Goal: Transaction & Acquisition: Purchase product/service

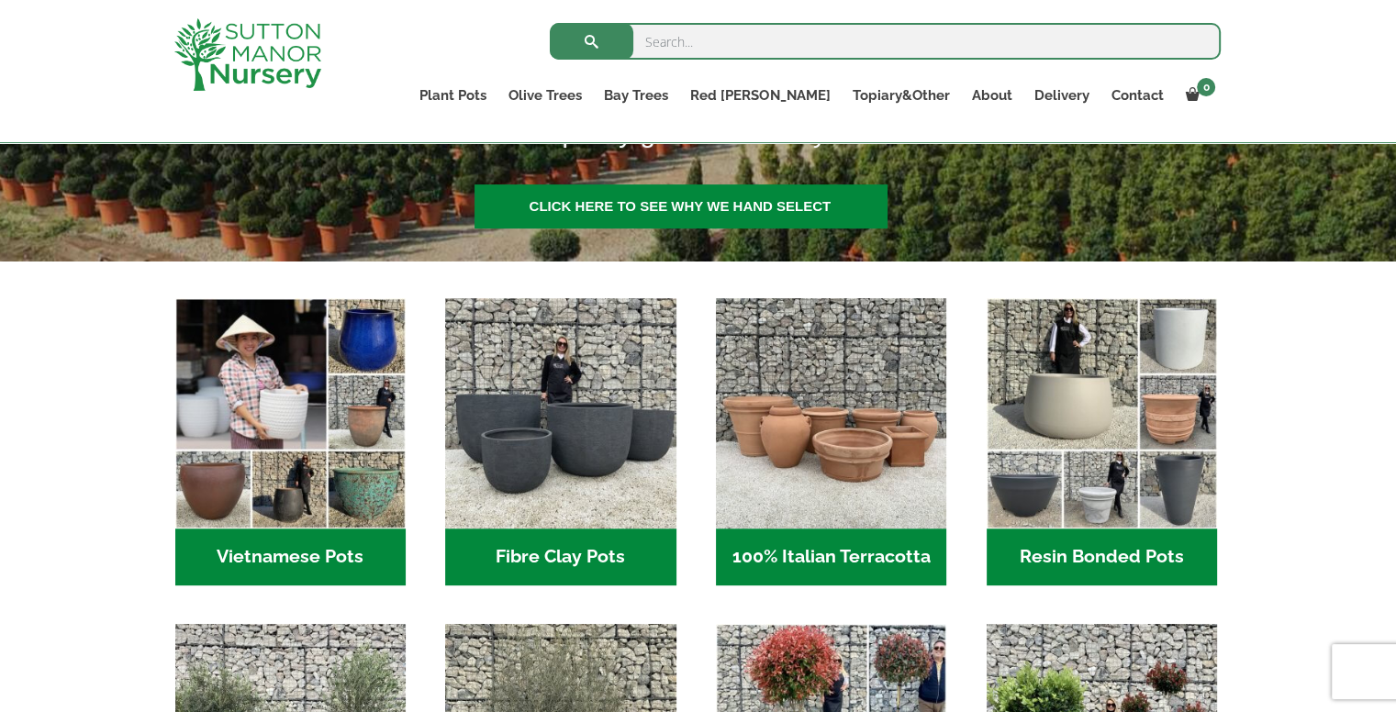
scroll to position [367, 0]
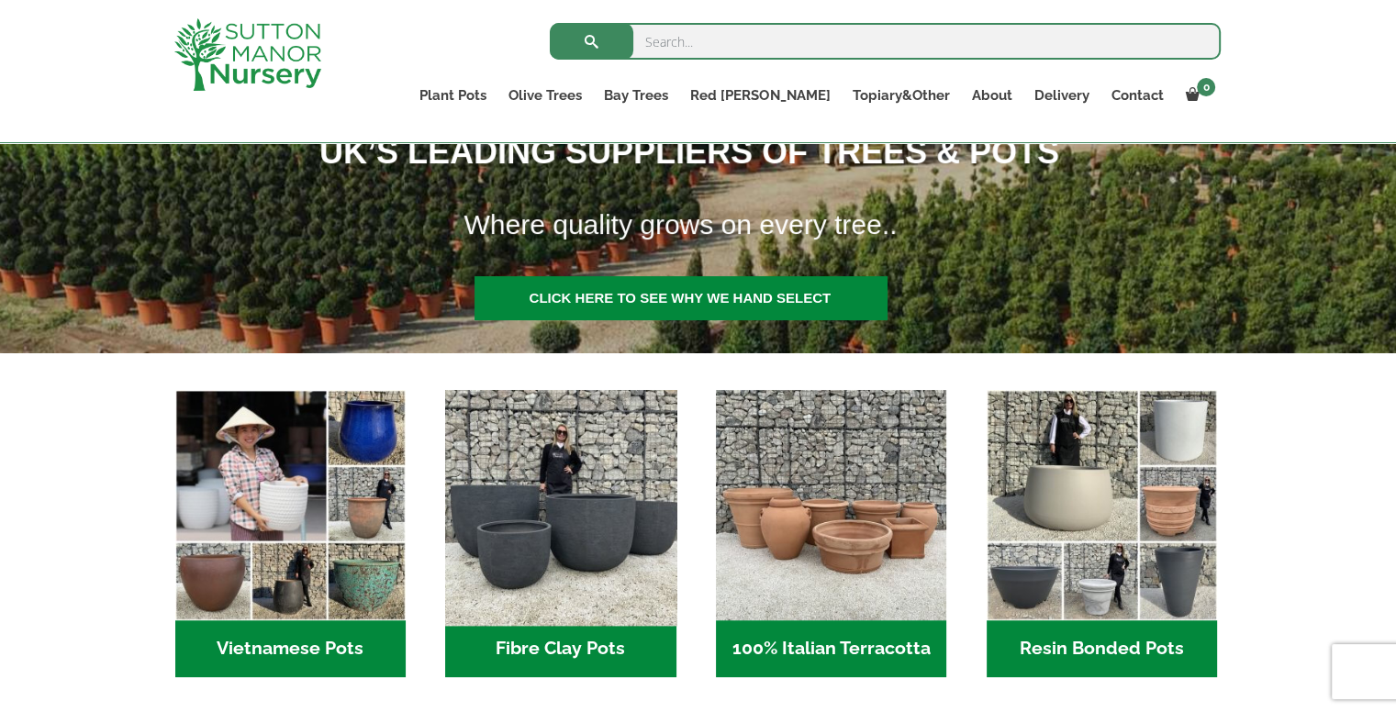
click at [593, 549] on img "Visit product category Fibre Clay Pots" at bounding box center [561, 506] width 242 height 242
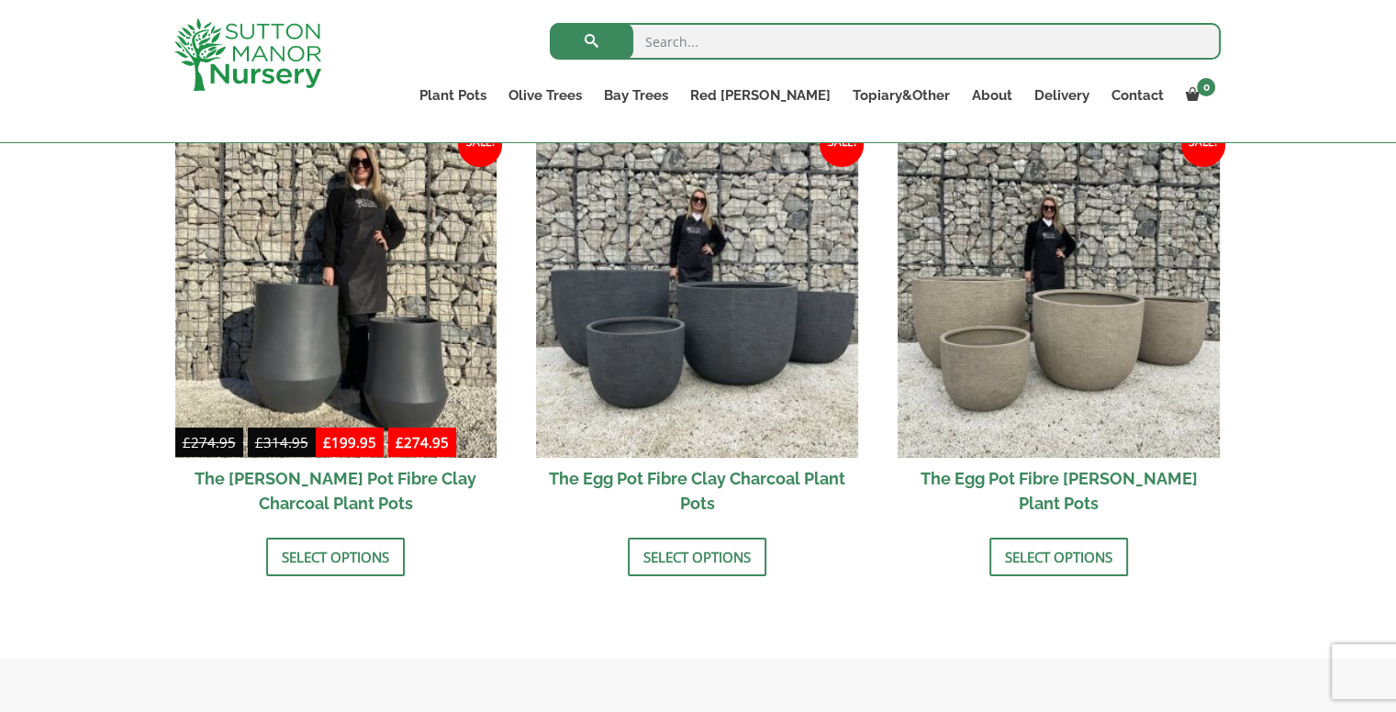
scroll to position [551, 0]
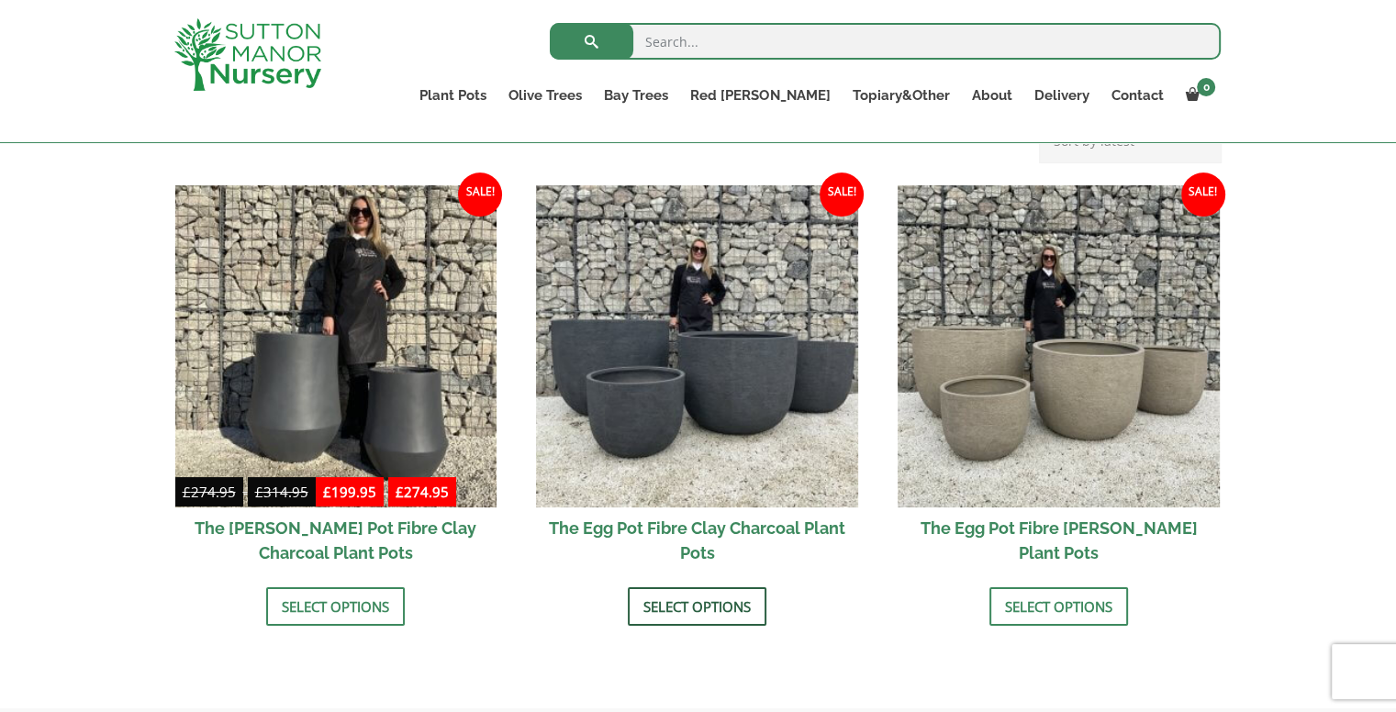
click at [716, 601] on link "Select options" at bounding box center [697, 607] width 139 height 39
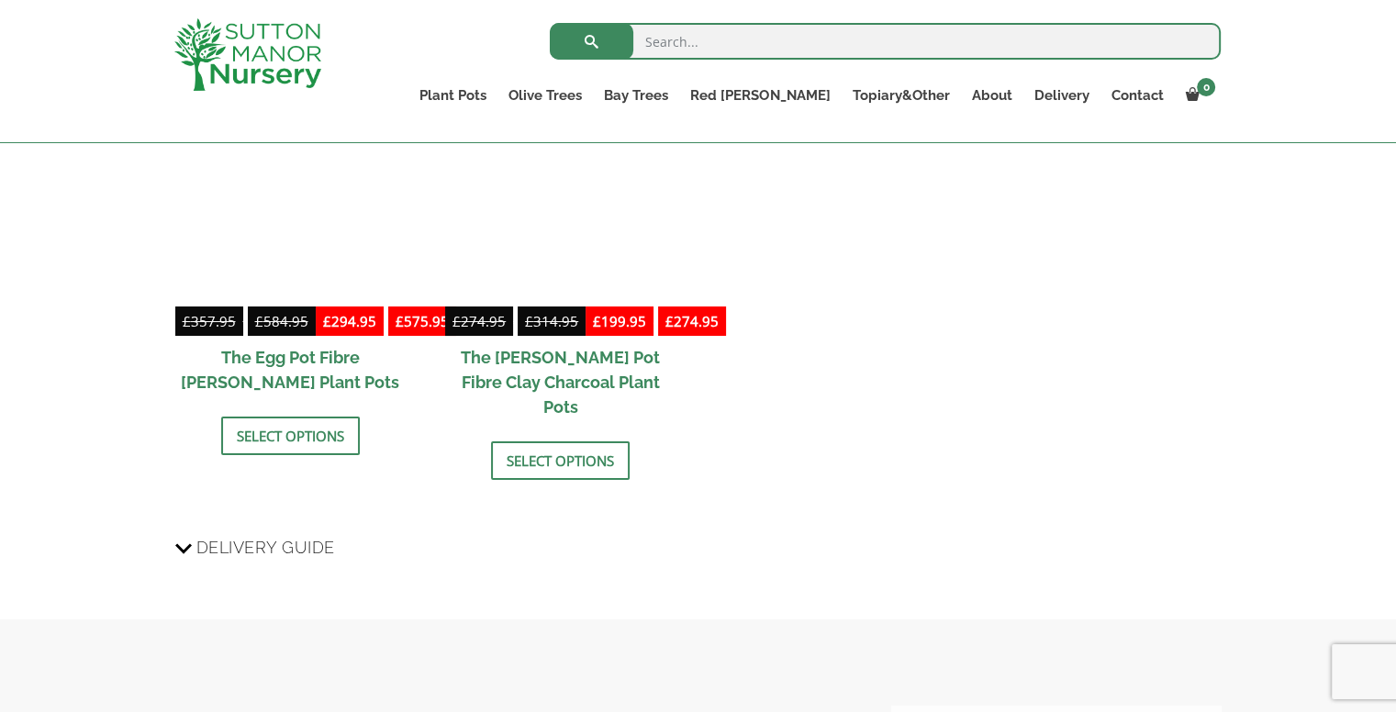
scroll to position [2382, 0]
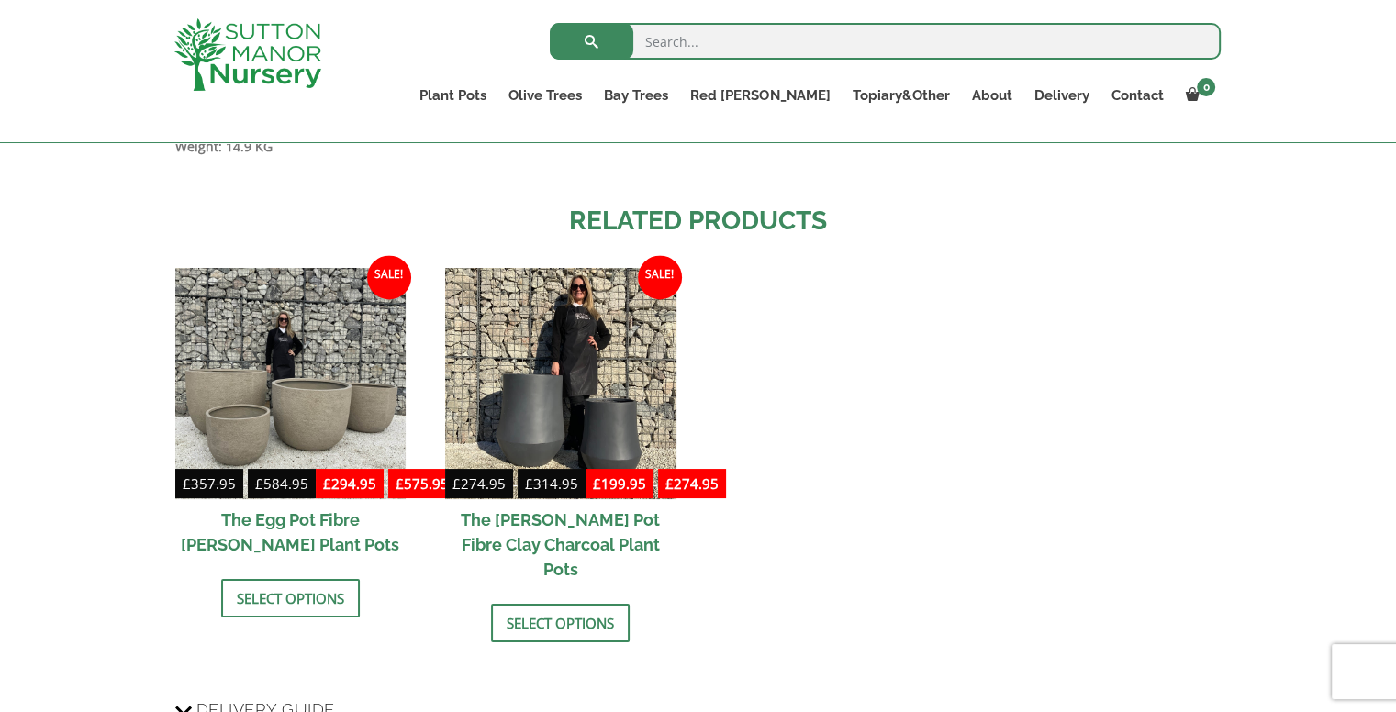
click at [286, 536] on h2 "The Egg Pot Fibre [PERSON_NAME] Plant Pots" at bounding box center [290, 532] width 230 height 66
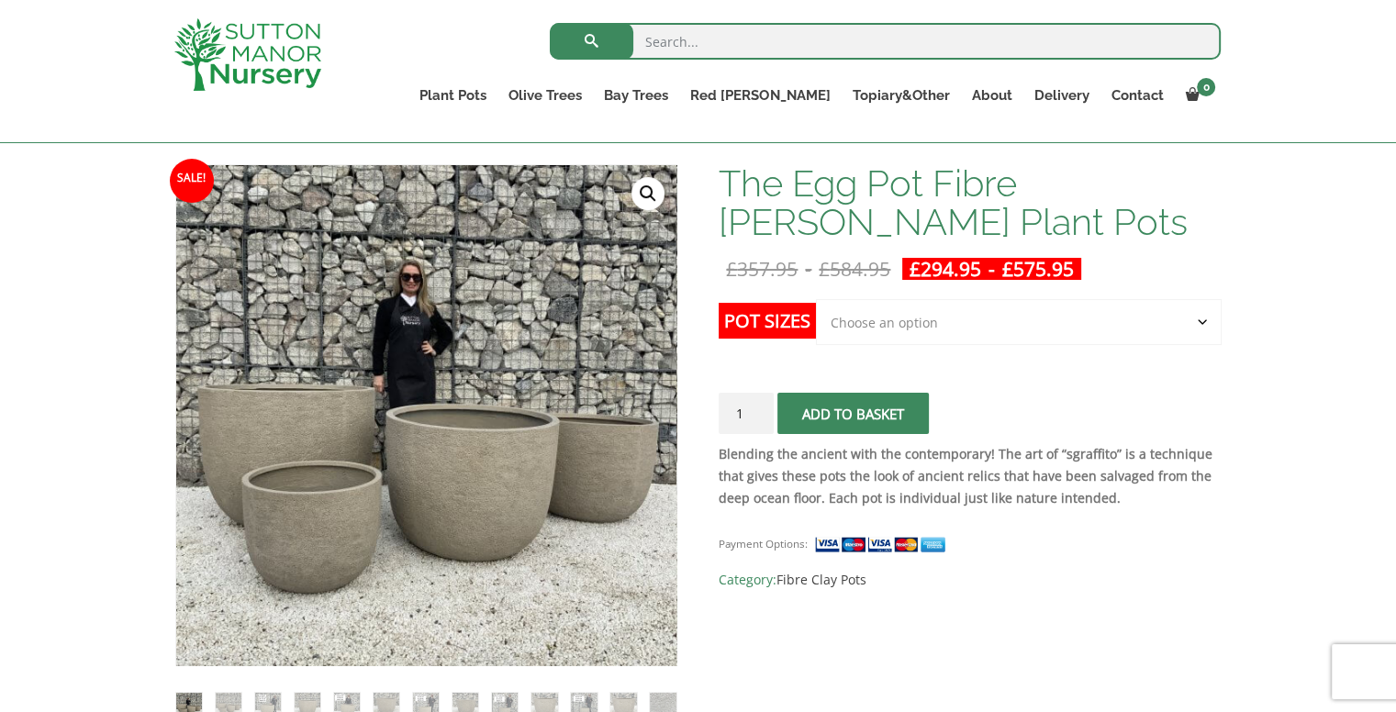
scroll to position [275, 0]
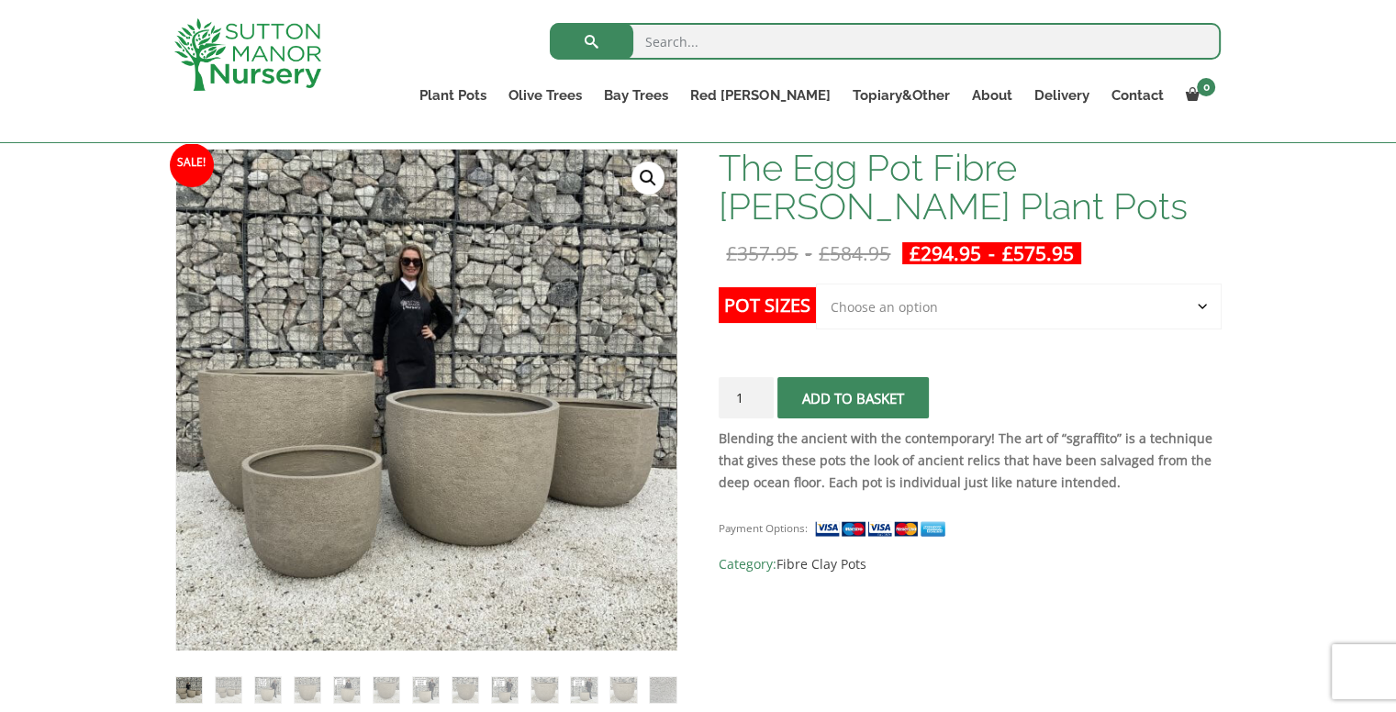
click at [1203, 309] on select "Choose an option Click here to buy the 5th To Largest Pot In The Picture Click …" at bounding box center [1018, 307] width 405 height 46
select select "Click here to buy The Largest Pot In The Picture"
click at [816, 284] on select "Choose an option Click here to buy the 5th To Largest Pot In The Picture Click …" at bounding box center [1018, 307] width 405 height 46
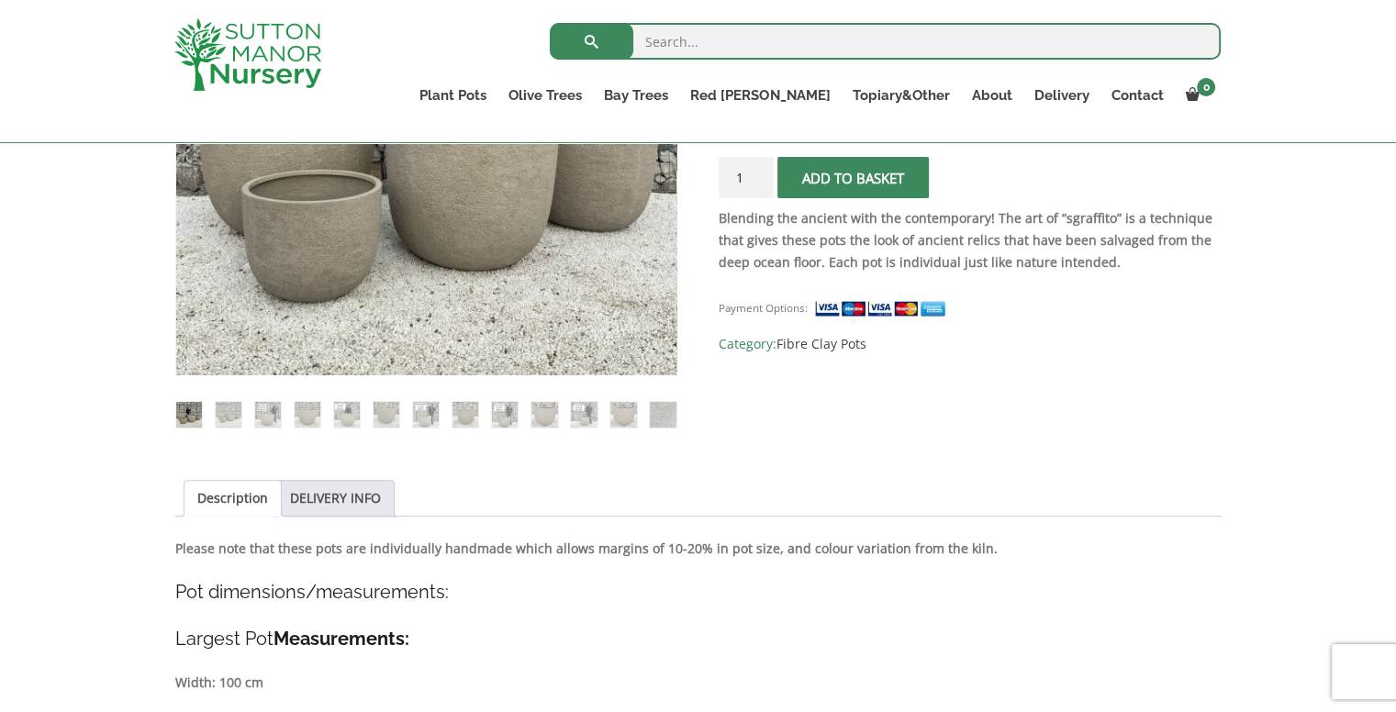
scroll to position [184, 0]
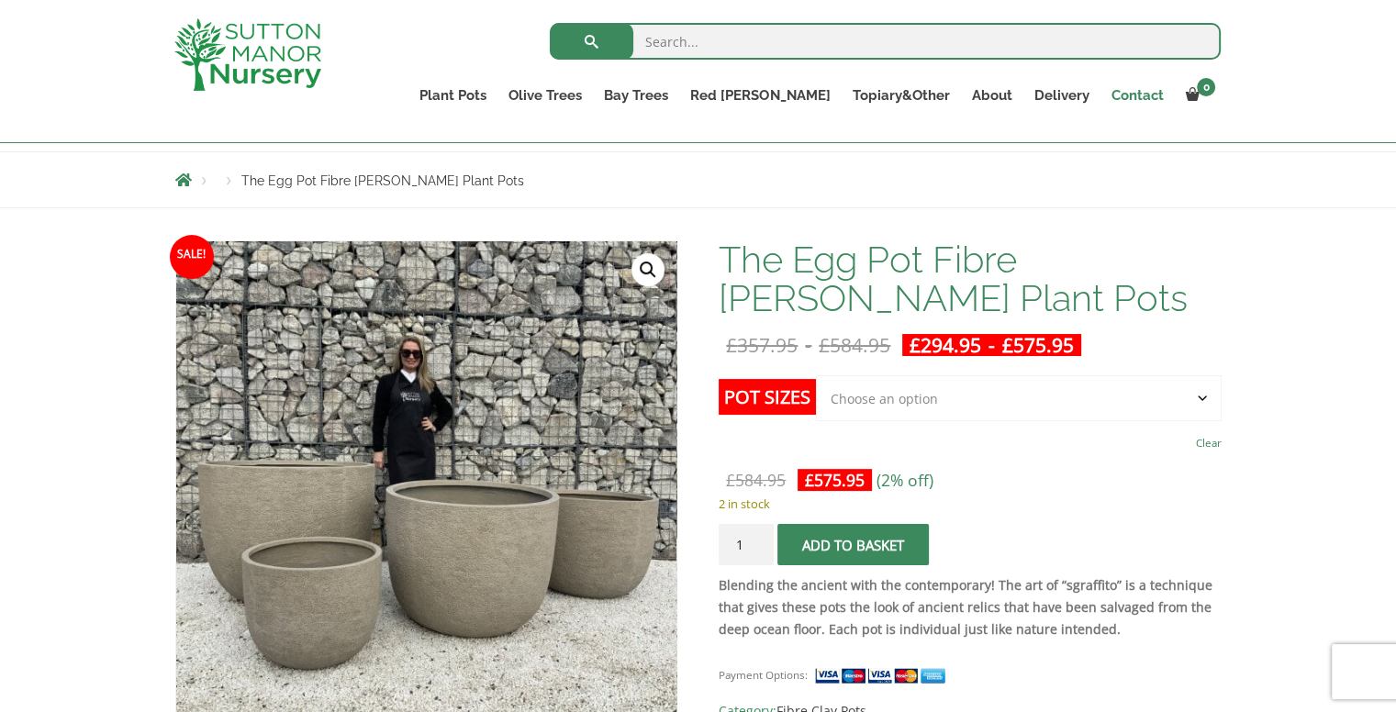
click at [1149, 92] on link "Contact" at bounding box center [1137, 96] width 74 height 26
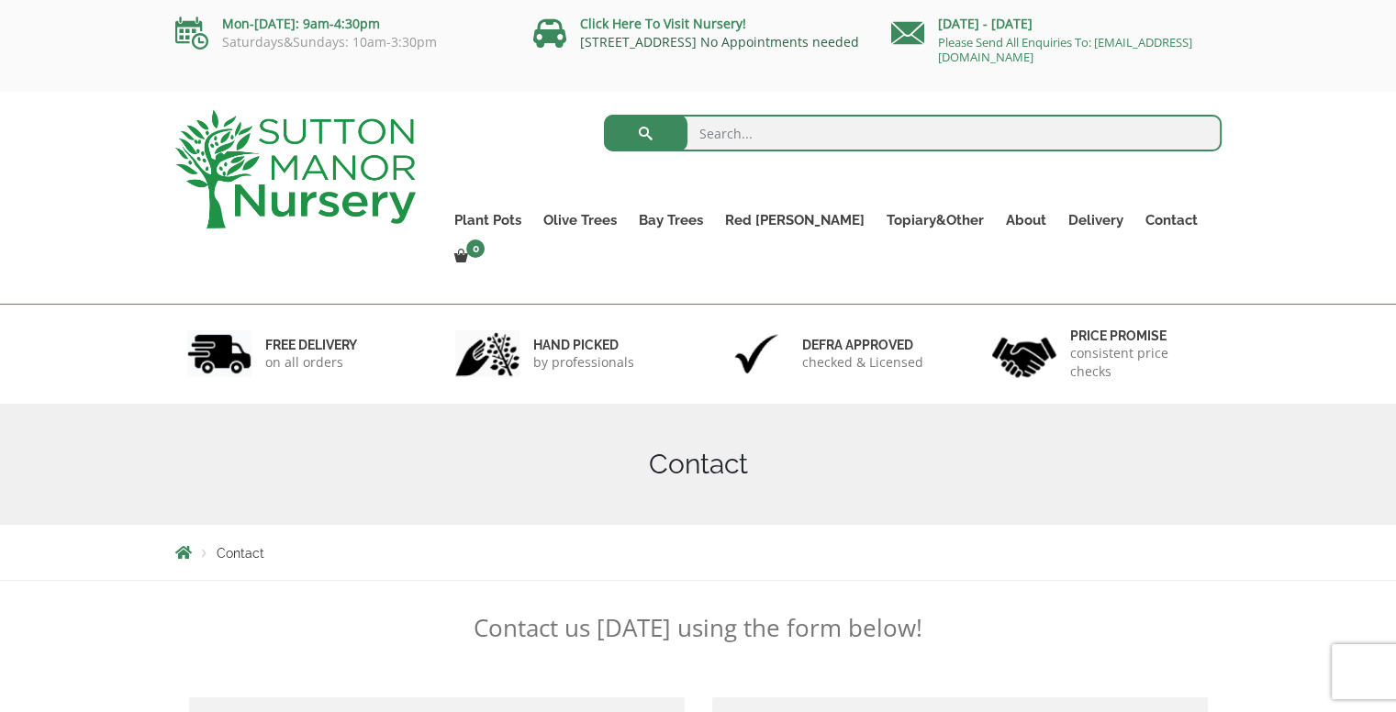
click at [705, 35] on link "[STREET_ADDRESS] No Appointments needed" at bounding box center [719, 41] width 279 height 17
drag, startPoint x: 577, startPoint y: 41, endPoint x: 723, endPoint y: 41, distance: 146.0
click at [723, 41] on p "[STREET_ADDRESS] No Appointments needed" at bounding box center [705, 42] width 344 height 15
copy link "[STREET_ADDRESS]"
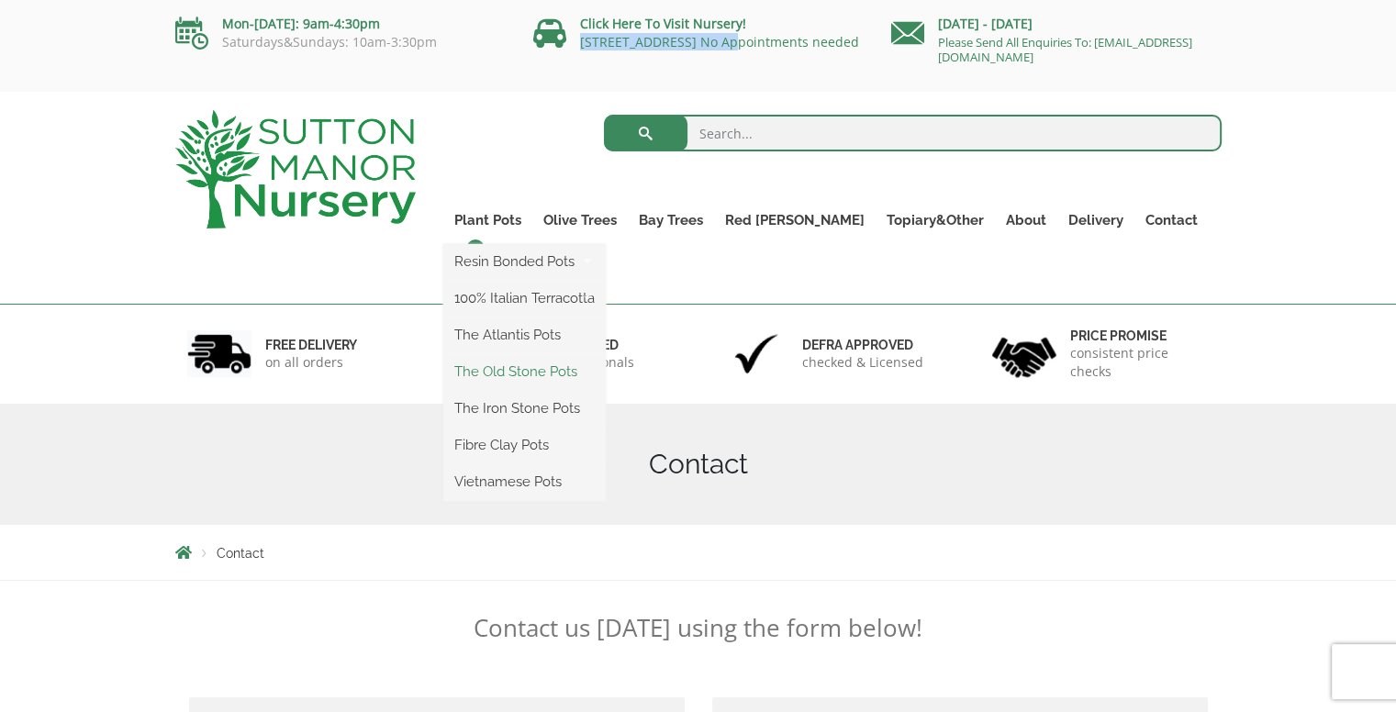
click at [558, 371] on link "The Old Stone Pots" at bounding box center [524, 372] width 162 height 28
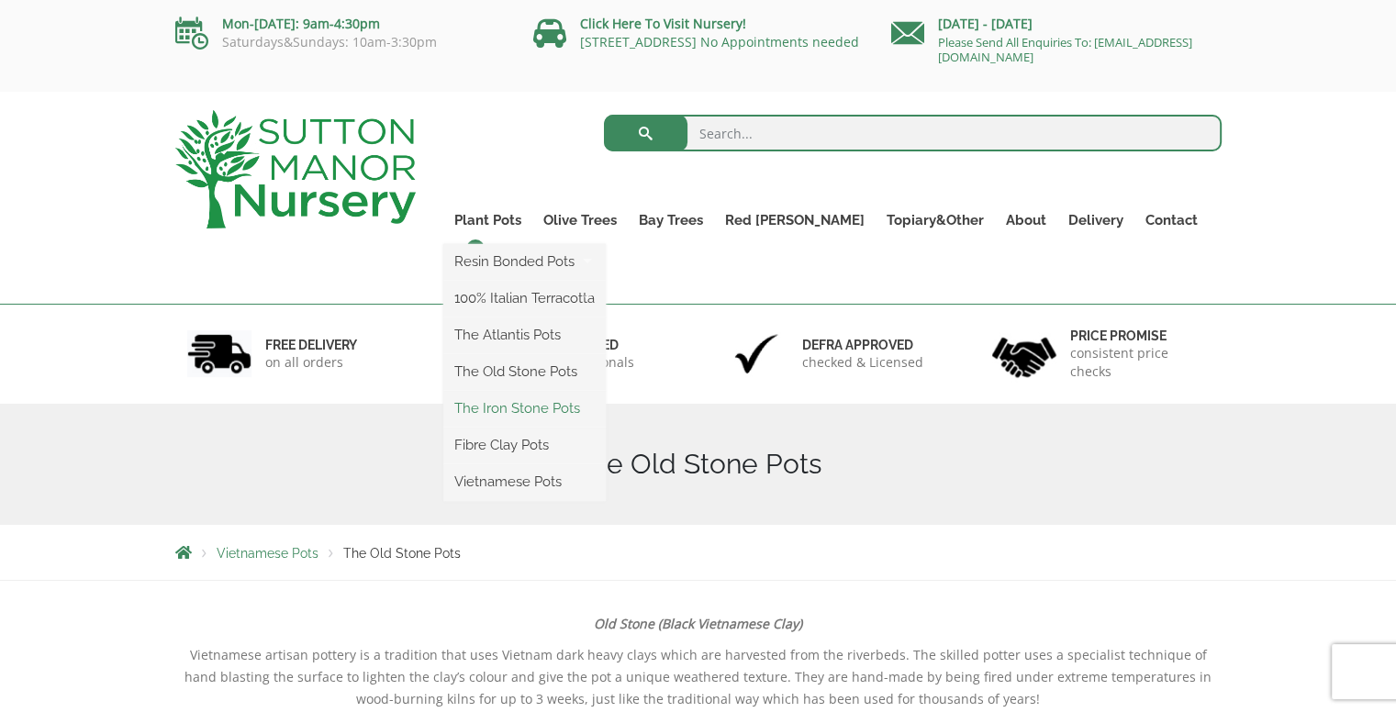
click at [550, 406] on link "The Iron Stone Pots" at bounding box center [524, 409] width 162 height 28
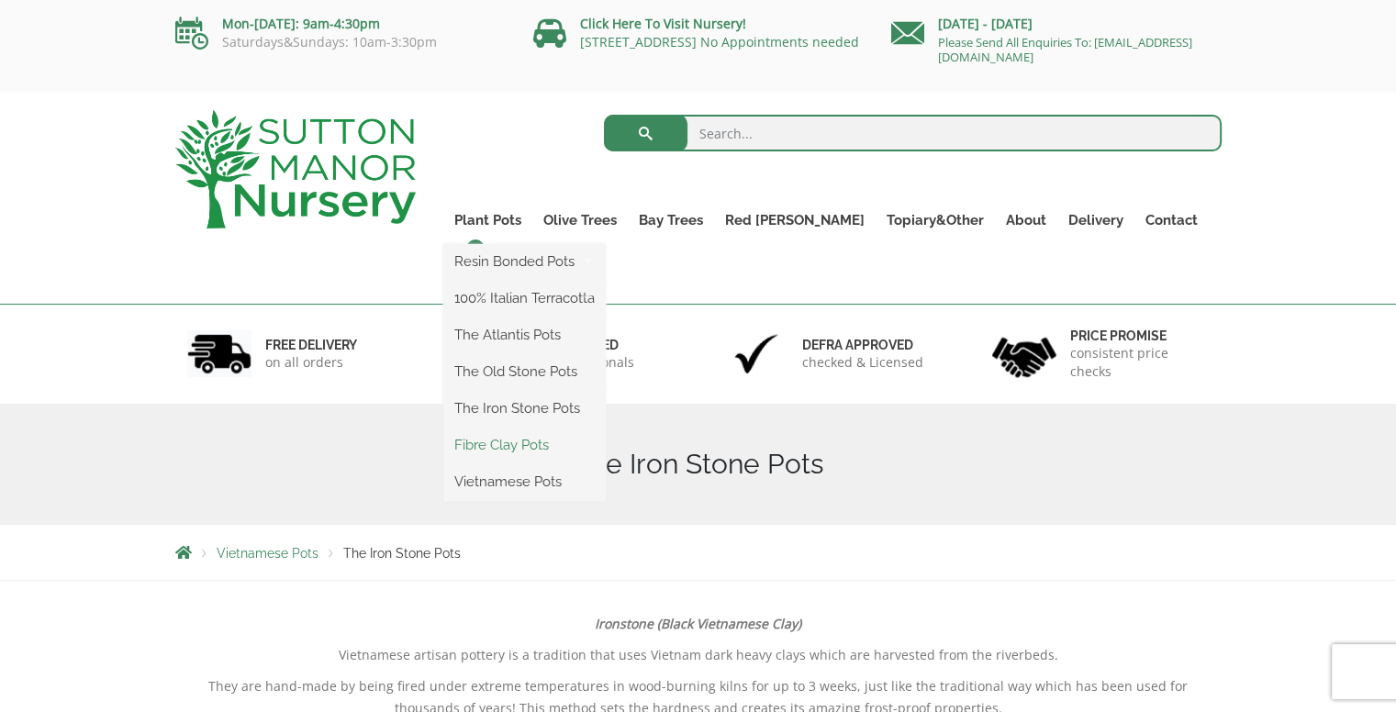
click at [546, 441] on link "Fibre Clay Pots" at bounding box center [524, 445] width 162 height 28
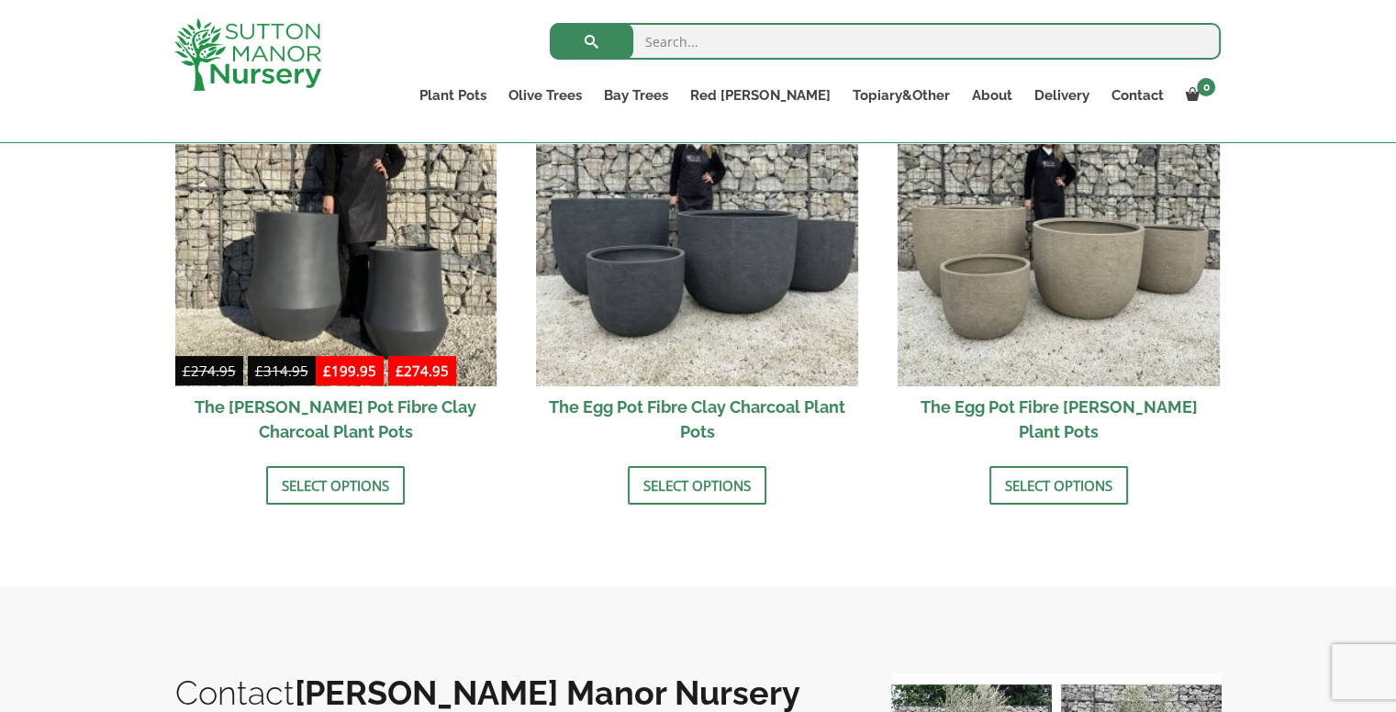
scroll to position [734, 0]
